Goal: Task Accomplishment & Management: Complete application form

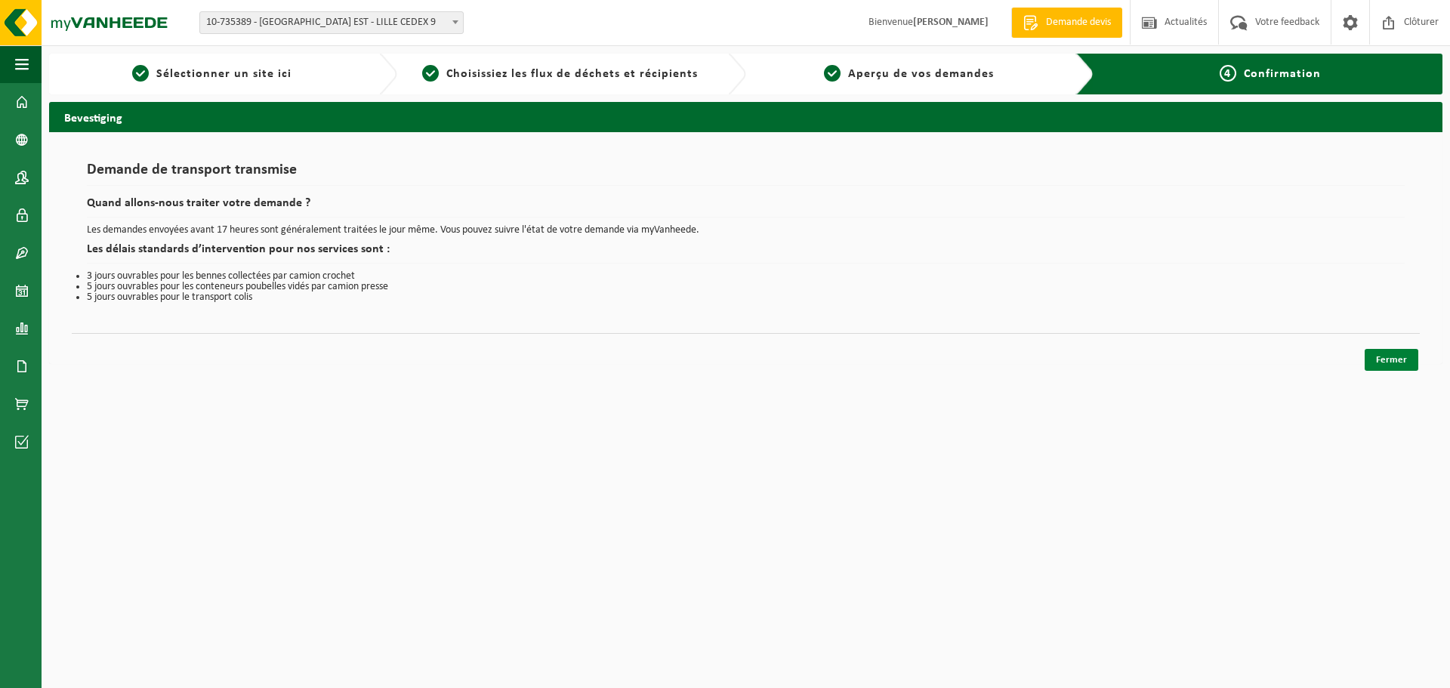
click at [1411, 356] on link "Fermer" at bounding box center [1392, 360] width 54 height 22
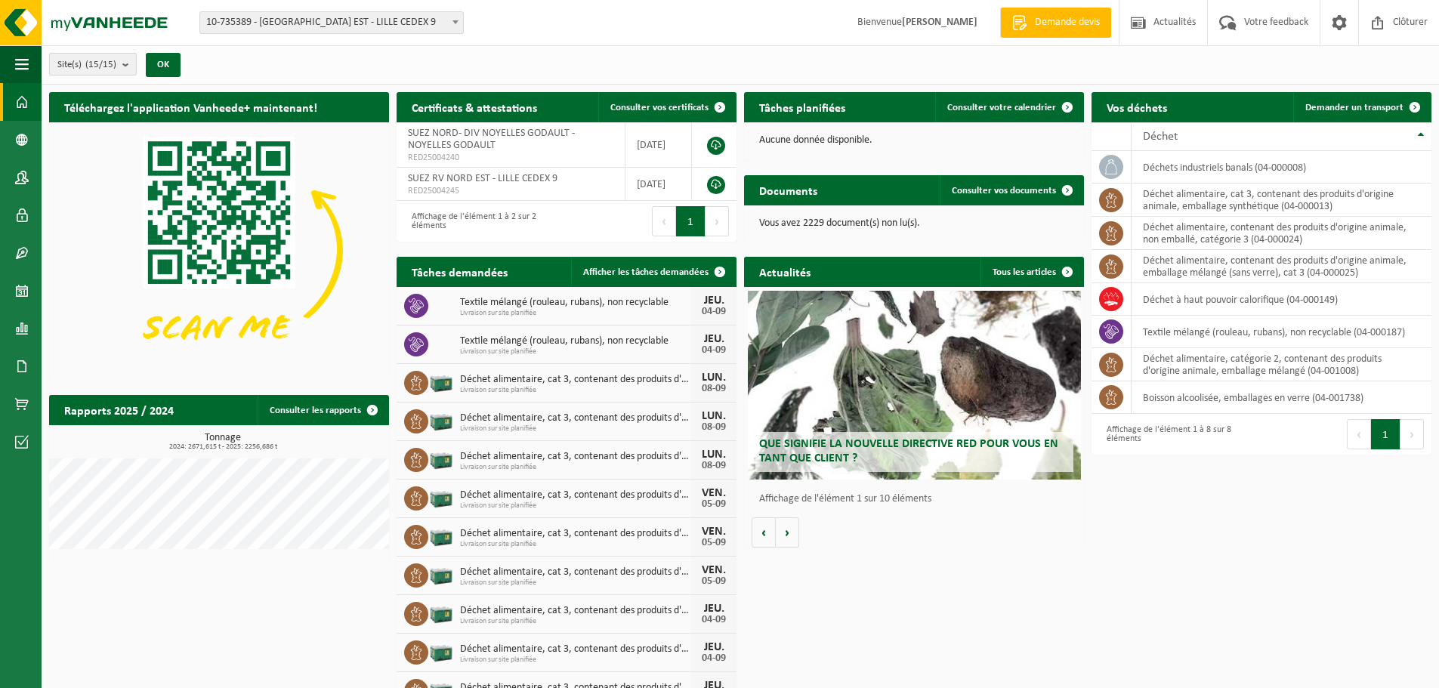
click at [132, 66] on b "submit" at bounding box center [129, 64] width 14 height 21
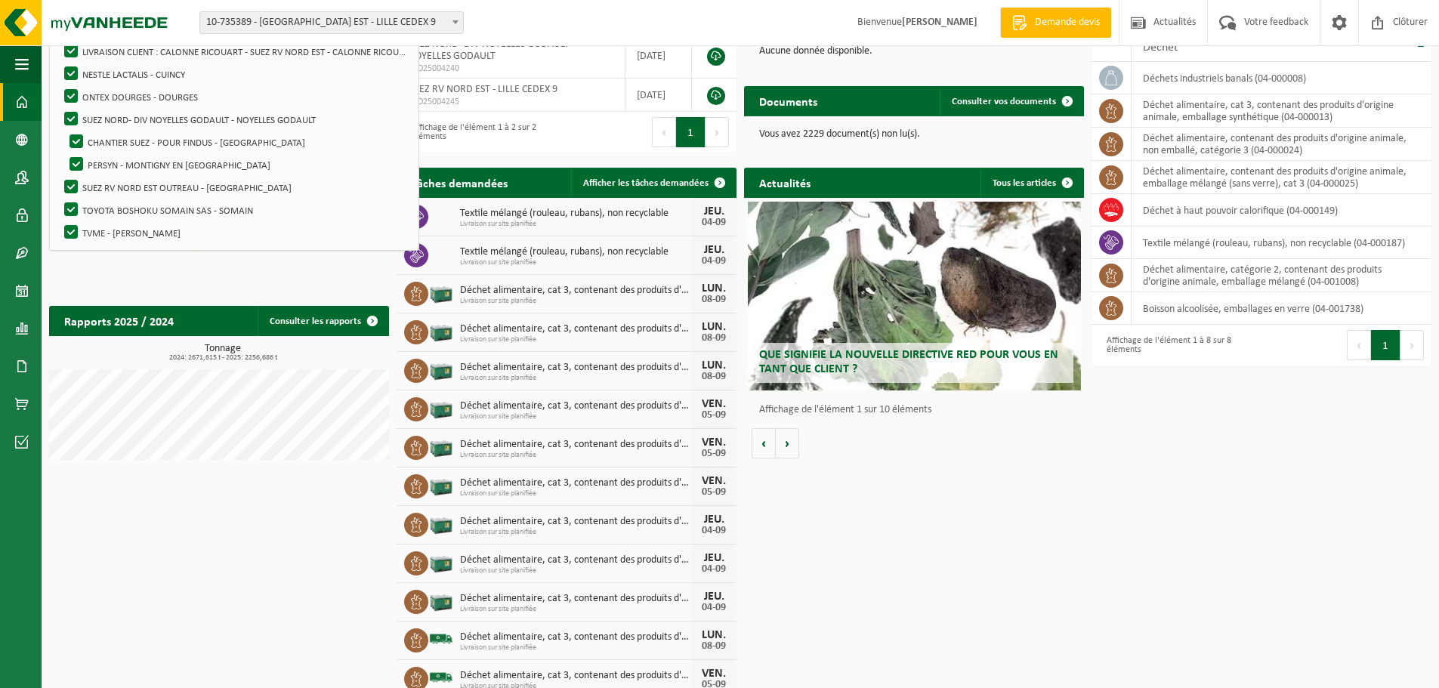
scroll to position [144, 0]
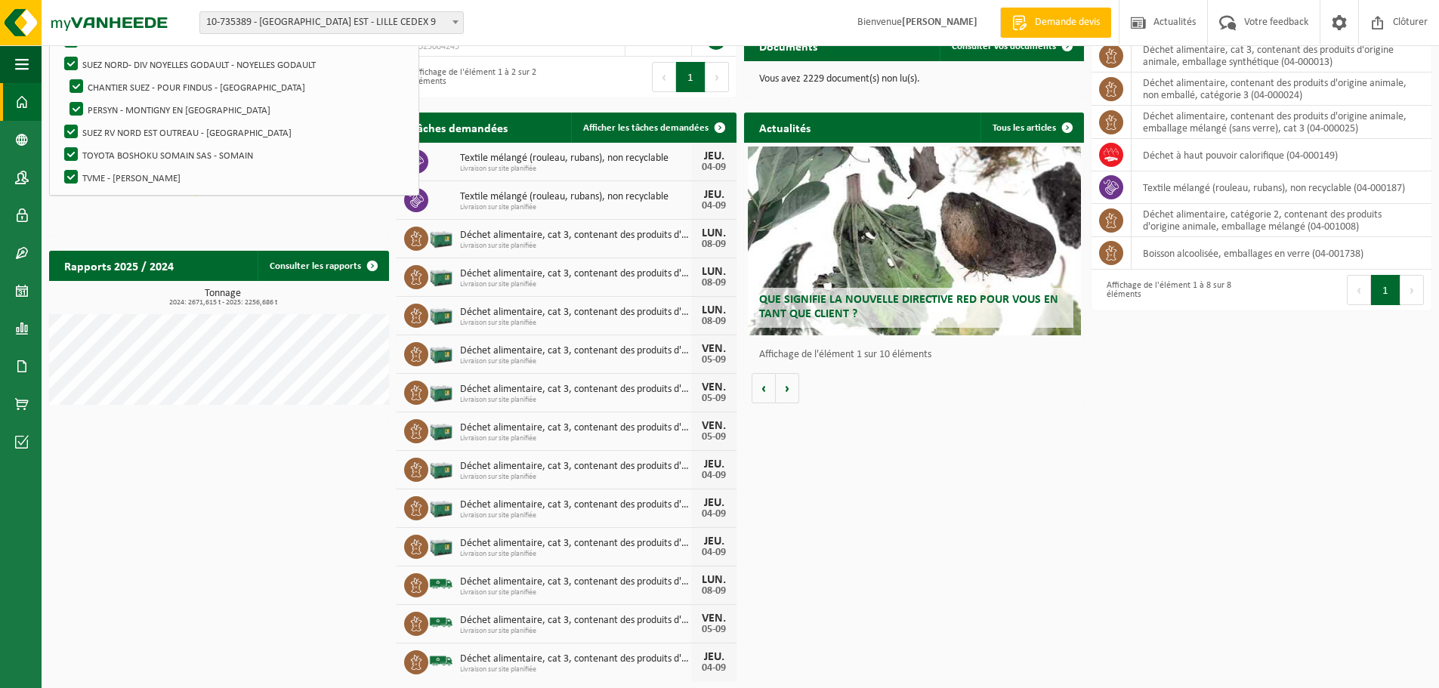
click at [1071, 504] on div "Téléchargez l'application Vanheede+ maintenant! Cachez Certificats & attestatio…" at bounding box center [740, 314] width 1390 height 748
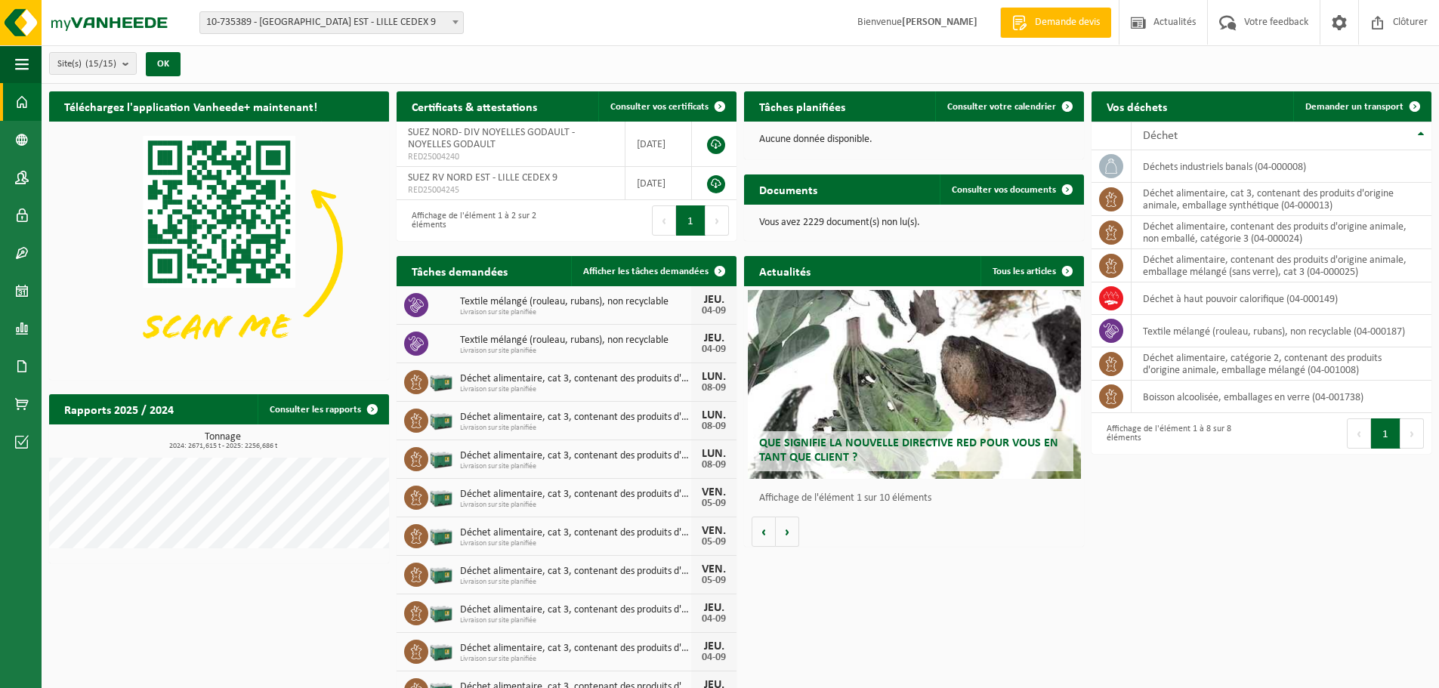
scroll to position [0, 0]
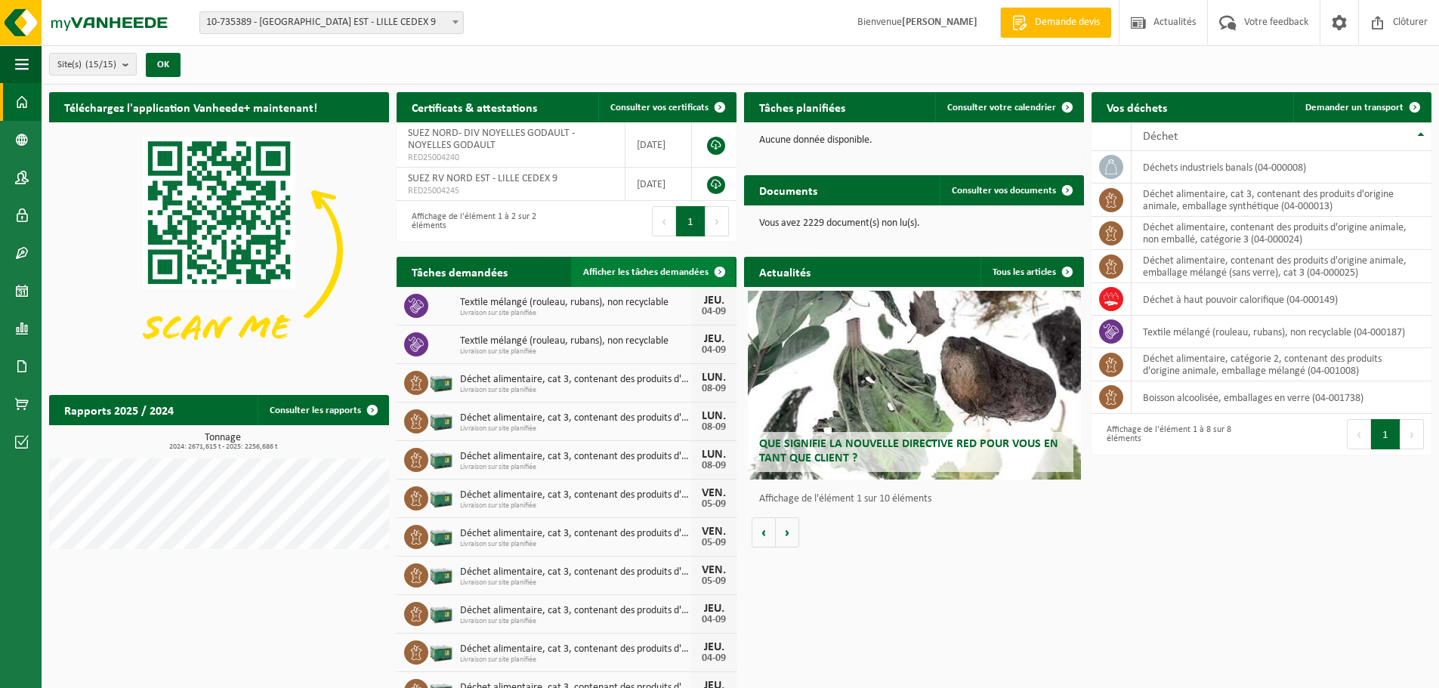
click at [628, 261] on link "Afficher les tâches demandées" at bounding box center [653, 272] width 164 height 30
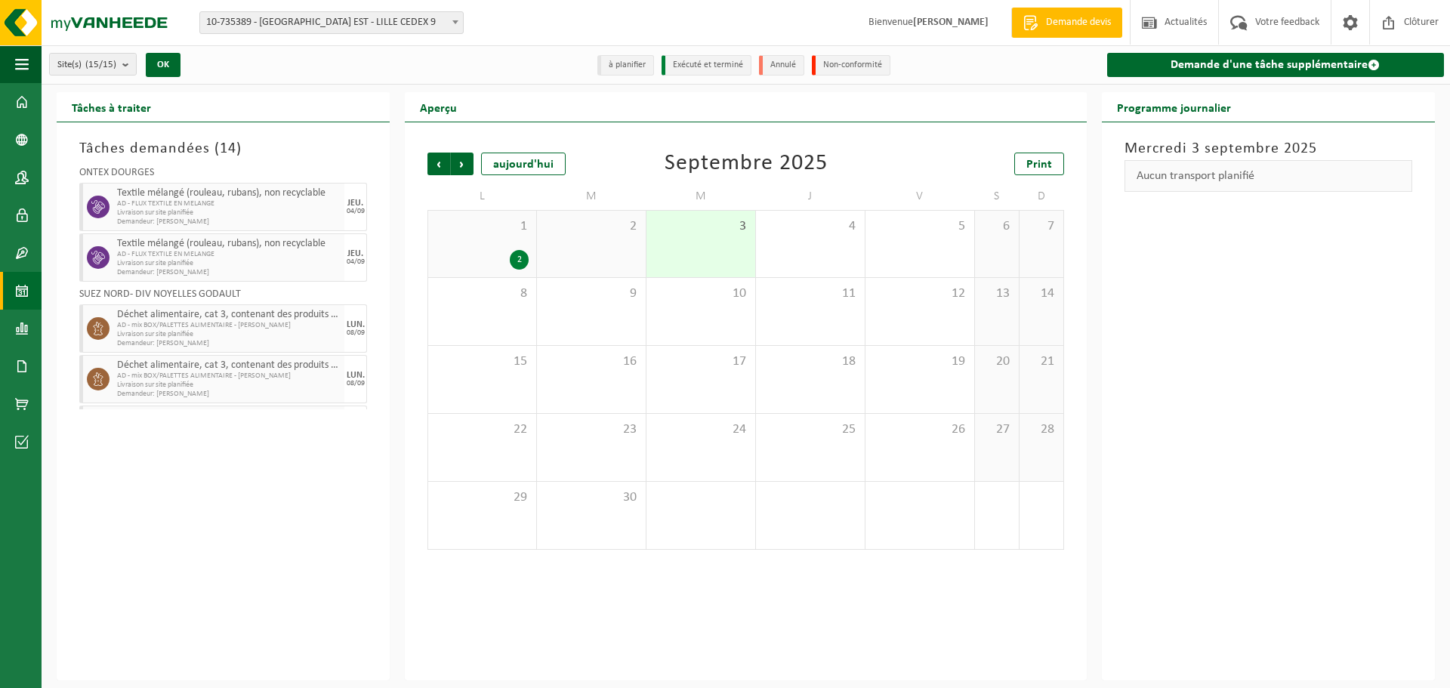
click at [209, 257] on span "AD - FLUX TEXTILE EN MELANGE" at bounding box center [229, 254] width 224 height 9
click at [272, 261] on span "Livraison sur site planifiée" at bounding box center [229, 263] width 224 height 9
click at [1278, 69] on link "Demande d'une tâche supplémentaire" at bounding box center [1275, 65] width 337 height 24
